Goal: Task Accomplishment & Management: Use online tool/utility

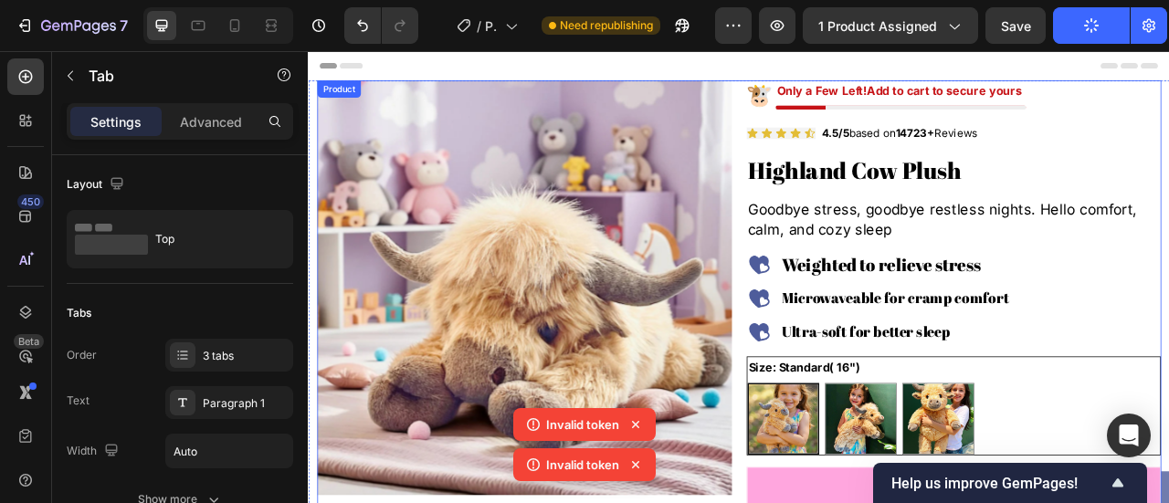
scroll to position [913, 0]
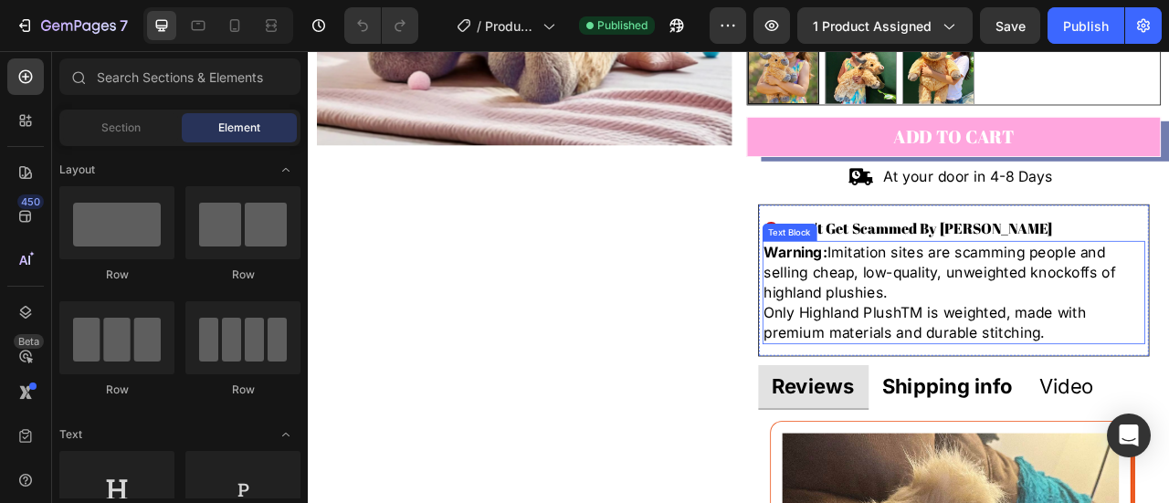
scroll to position [457, 0]
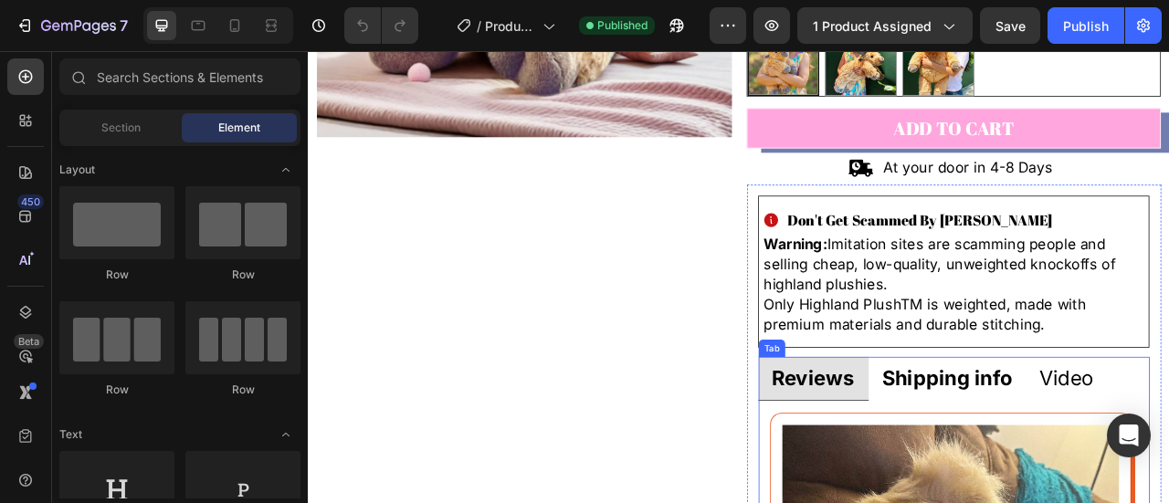
click at [1119, 463] on strong "Shipping info" at bounding box center [1120, 466] width 165 height 31
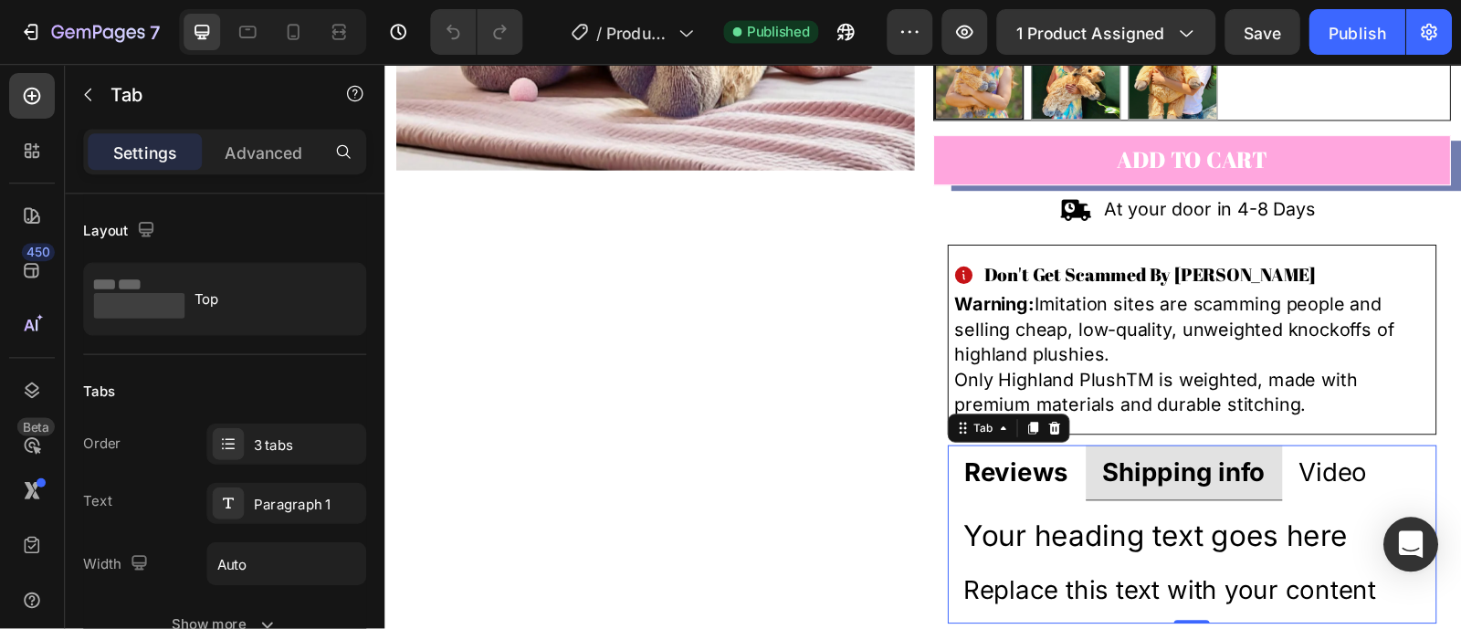
scroll to position [548, 0]
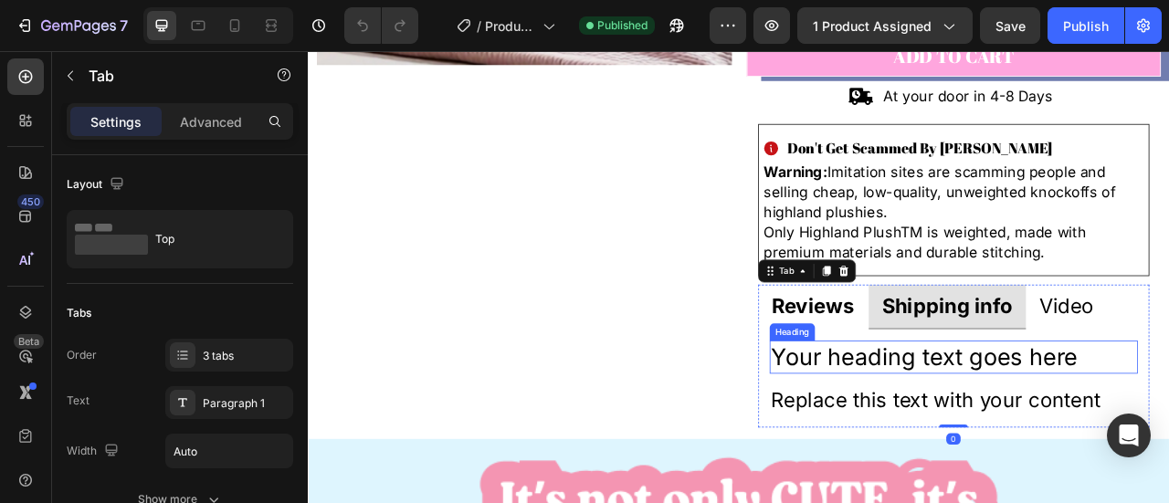
click at [999, 442] on h2 "Your heading text goes here" at bounding box center [1129, 440] width 469 height 42
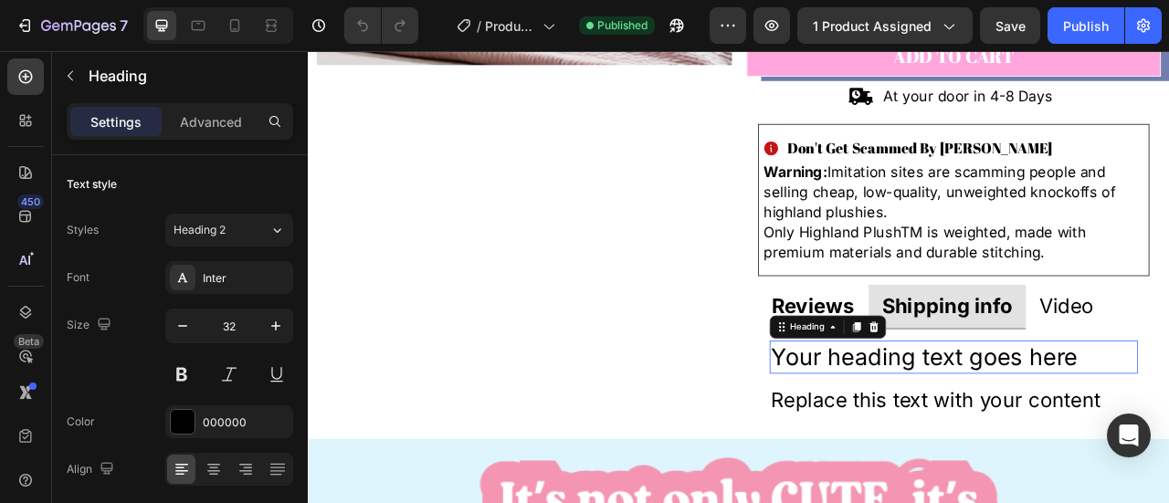
click at [999, 442] on h2 "Your heading text goes here" at bounding box center [1129, 440] width 469 height 42
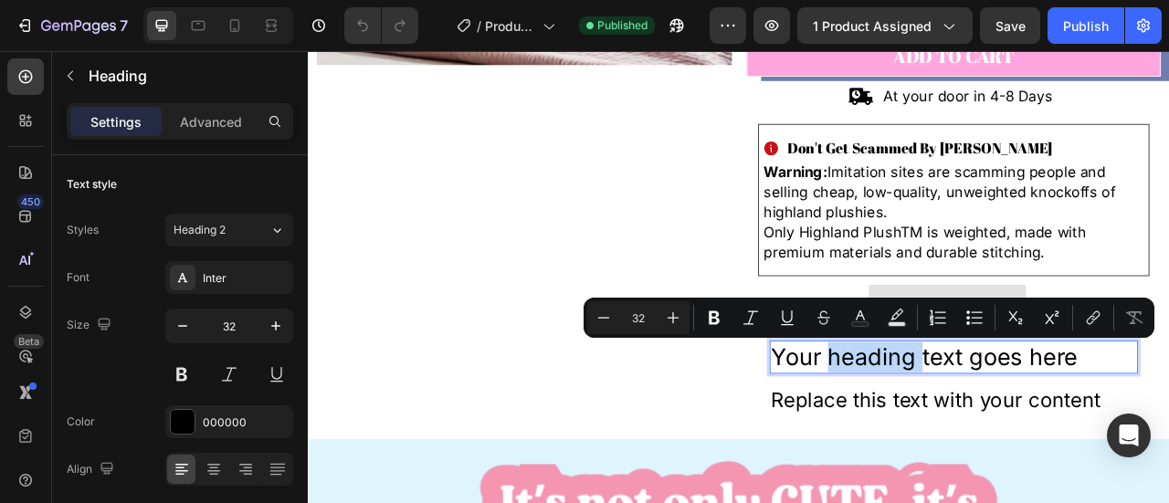
click at [999, 442] on p "Your heading text goes here" at bounding box center [1130, 440] width 466 height 38
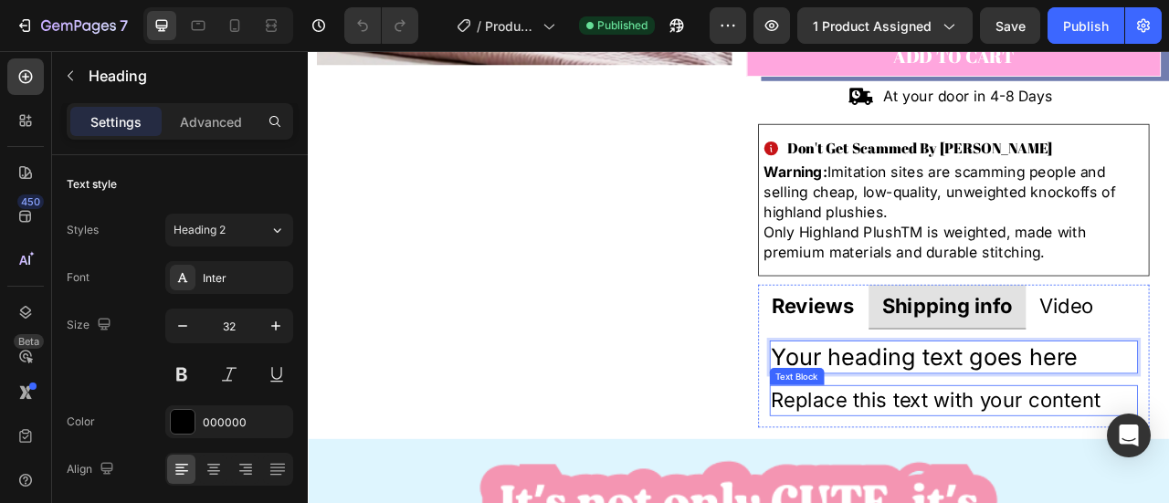
click at [969, 502] on div "Replace this text with your content" at bounding box center [1129, 495] width 469 height 39
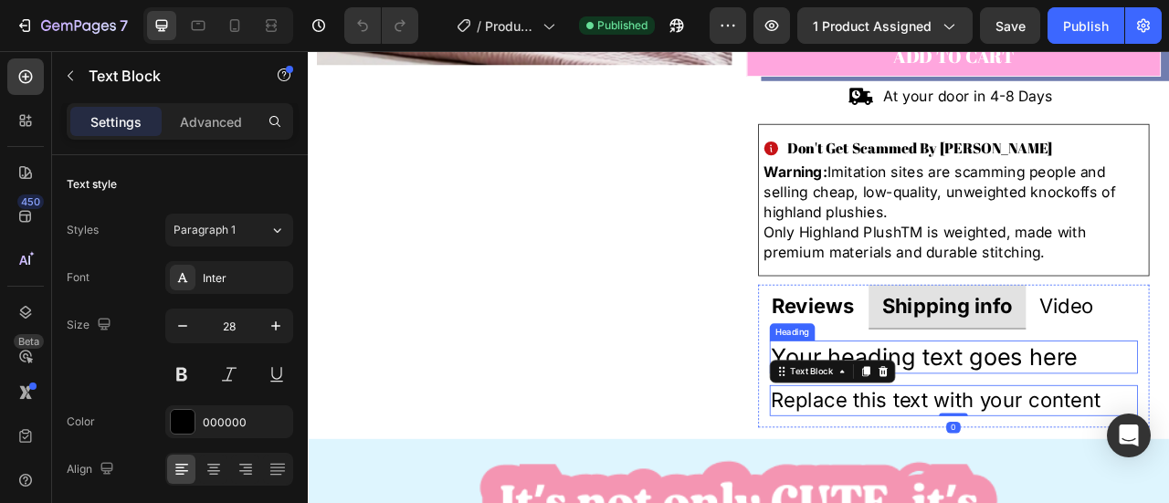
click at [1077, 424] on p "Your heading text goes here" at bounding box center [1130, 440] width 466 height 38
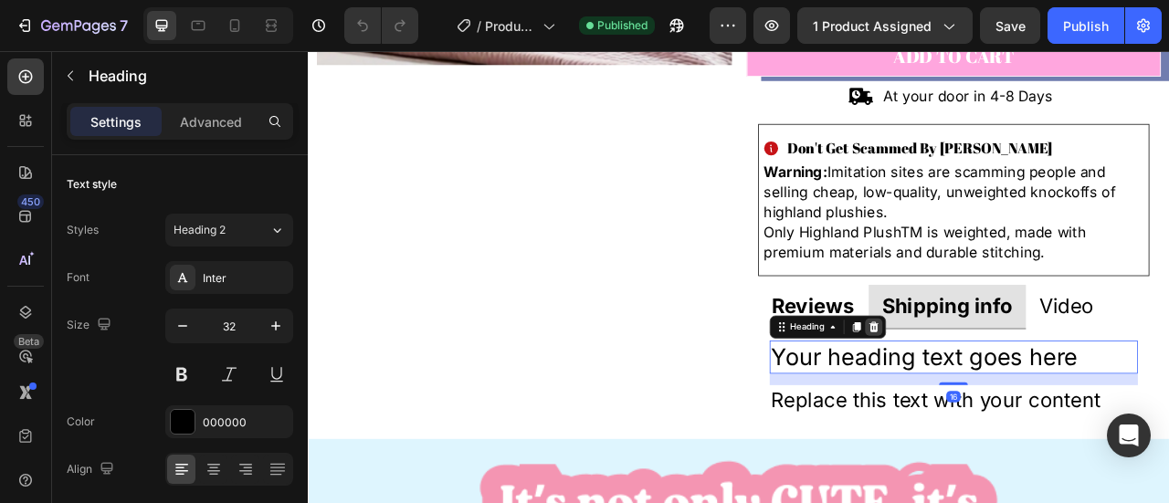
click at [1019, 407] on div at bounding box center [1027, 402] width 22 height 22
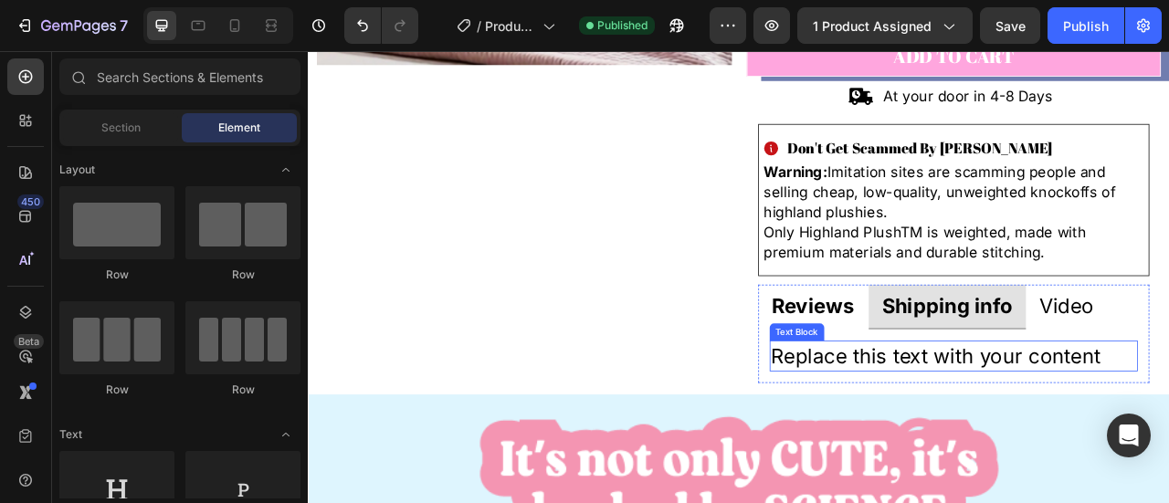
click at [1007, 452] on div "Replace this text with your content" at bounding box center [1129, 438] width 469 height 39
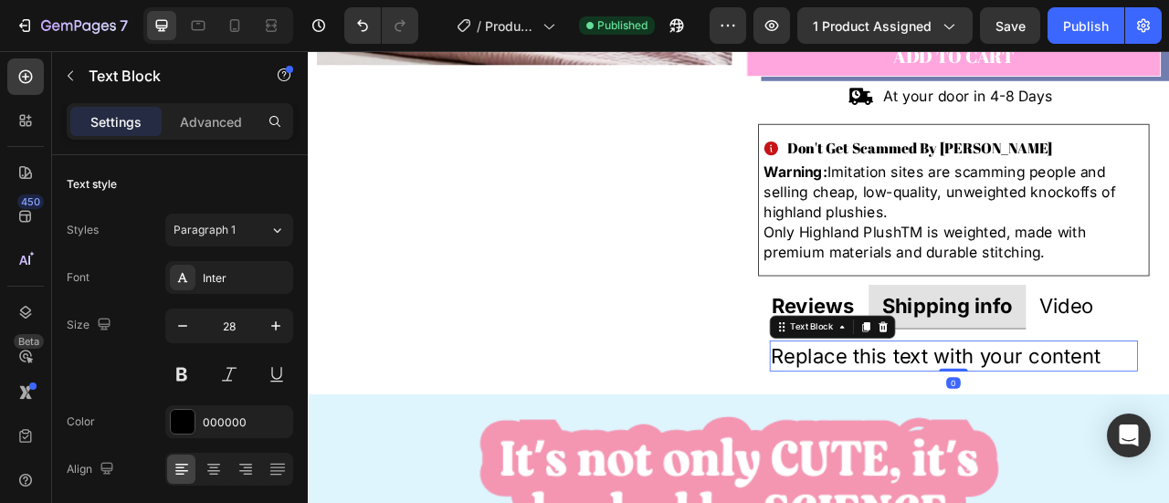
click at [1004, 442] on div "Replace this text with your content" at bounding box center [1129, 438] width 469 height 39
click at [1004, 442] on p "Replace this text with your content" at bounding box center [1130, 439] width 466 height 36
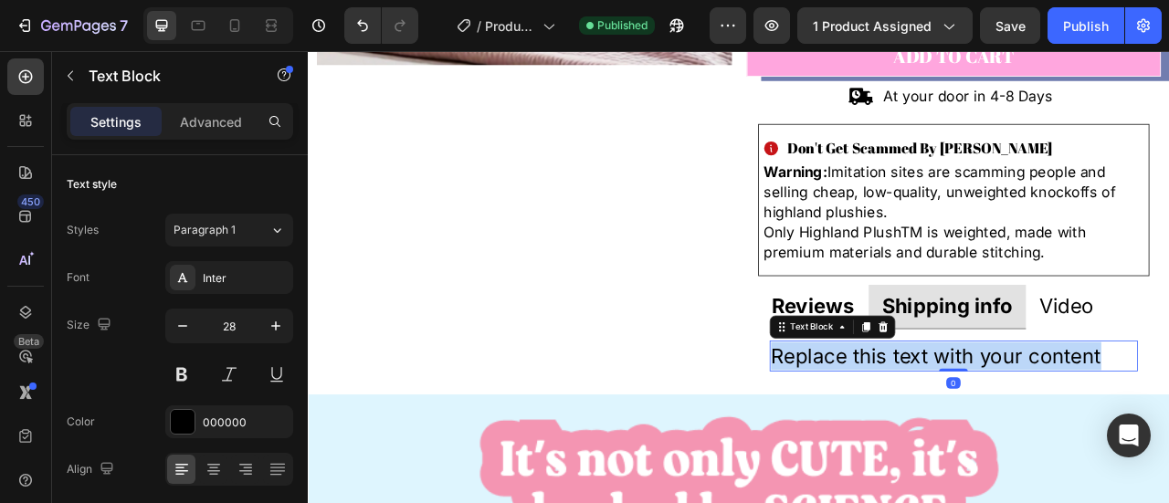
click at [1004, 442] on p "Replace this text with your content" at bounding box center [1130, 439] width 466 height 36
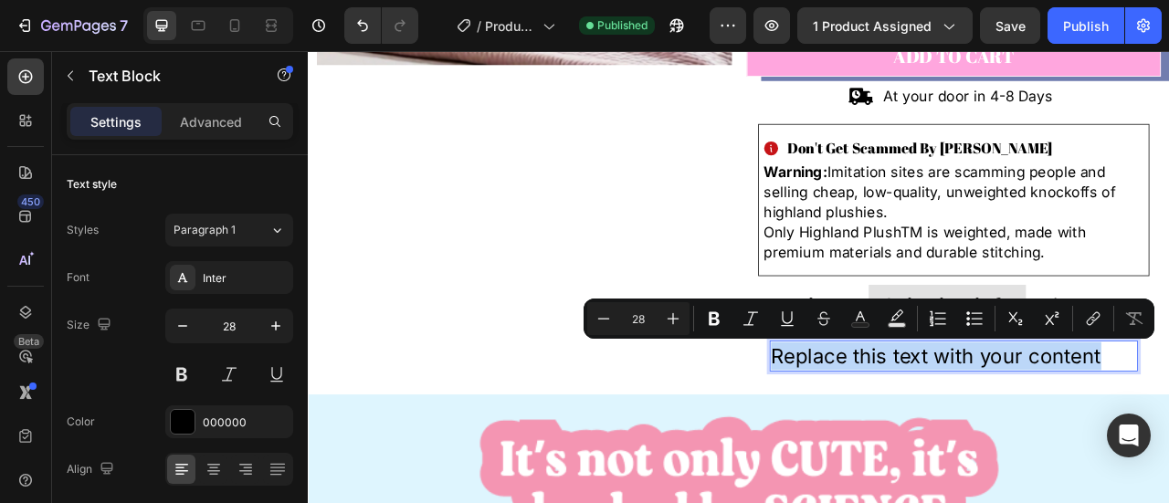
click at [970, 441] on p "Replace this text with your content" at bounding box center [1130, 439] width 466 height 36
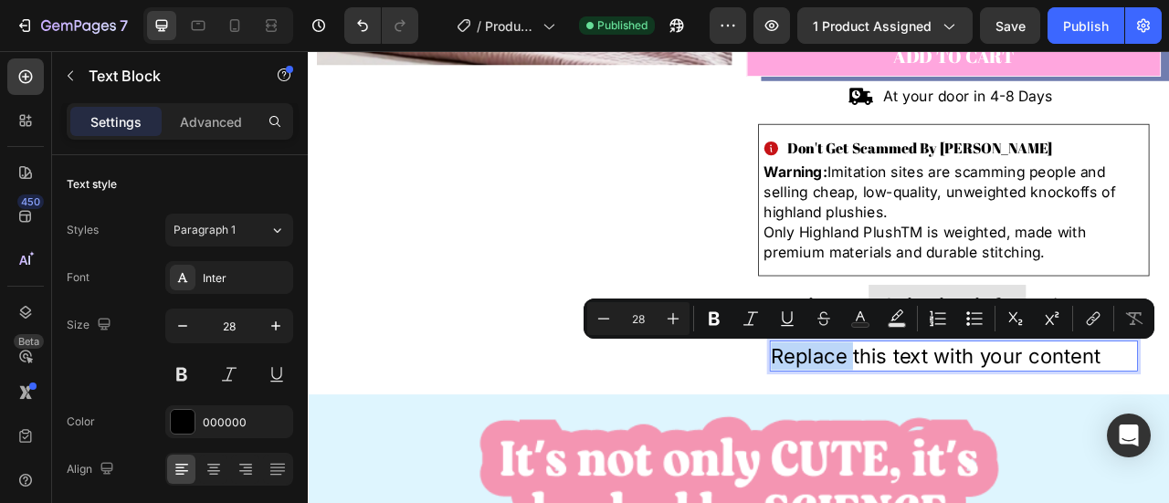
click at [970, 441] on p "Replace this text with your content" at bounding box center [1130, 439] width 466 height 36
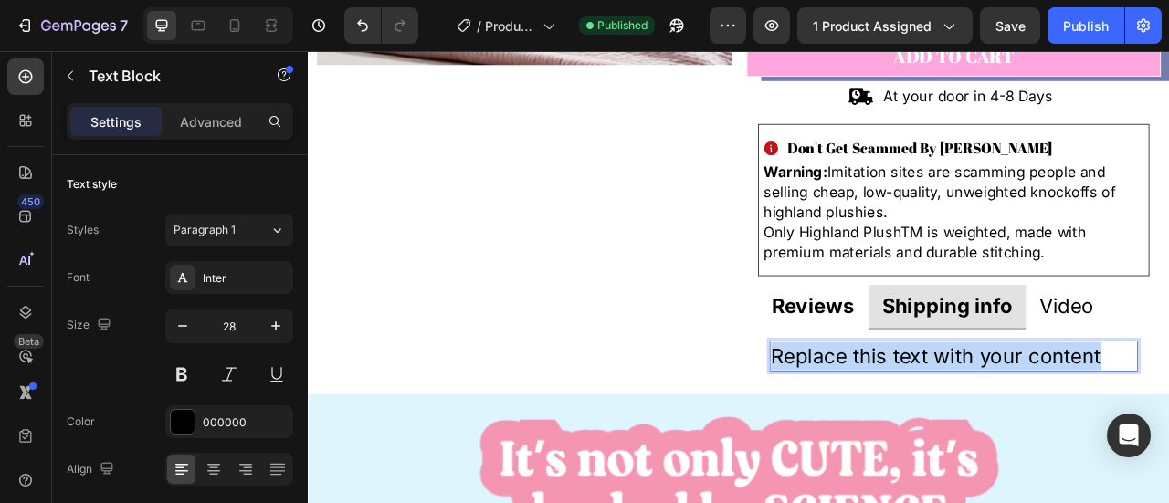
click at [970, 441] on p "Replace this text with your content" at bounding box center [1130, 439] width 466 height 36
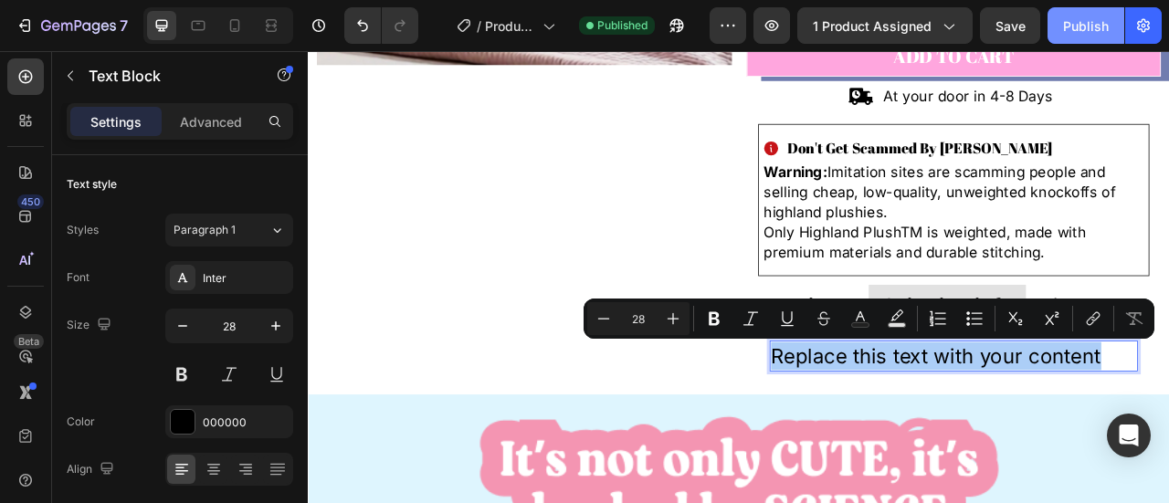
click at [1059, 32] on button "Publish" at bounding box center [1085, 25] width 77 height 37
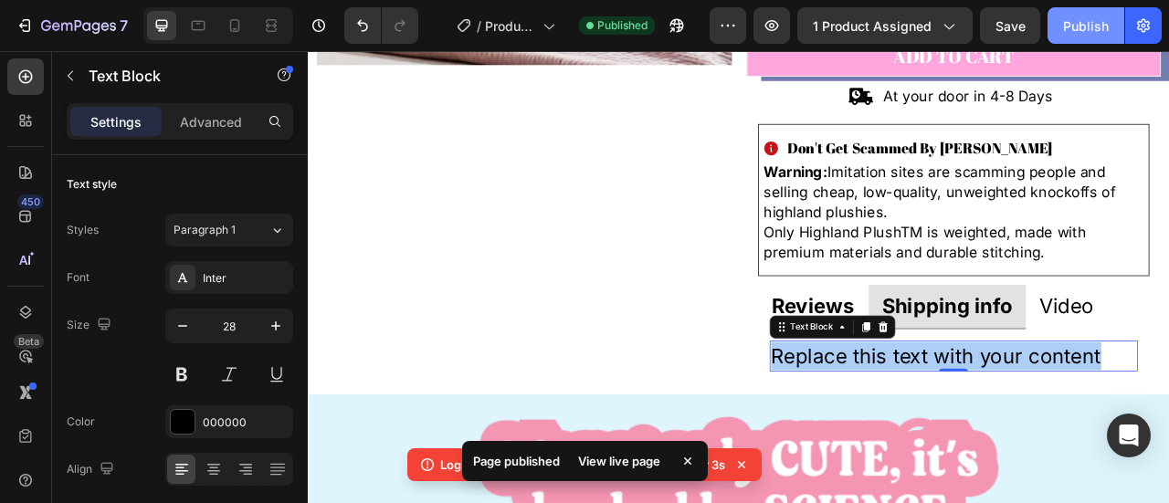
click at [1107, 23] on div "Publish" at bounding box center [1086, 25] width 46 height 19
